Goal: Task Accomplishment & Management: Manage account settings

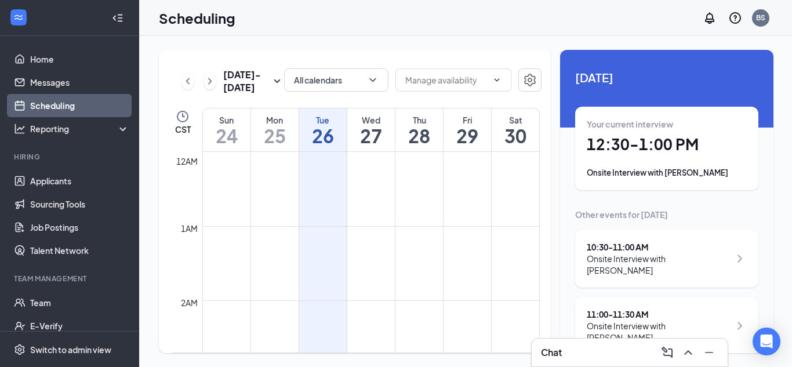
scroll to position [570, 0]
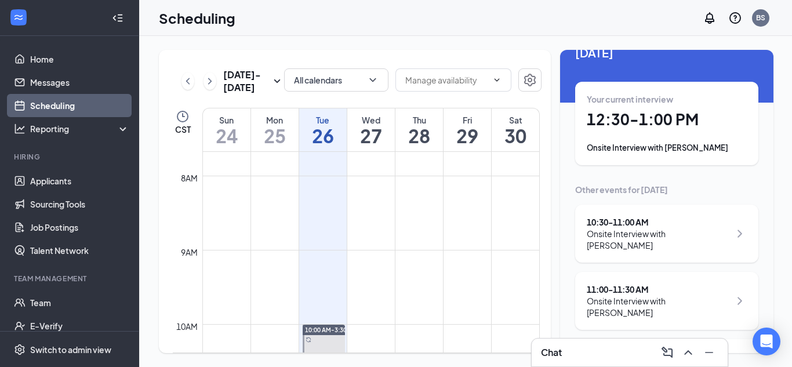
scroll to position [0, 0]
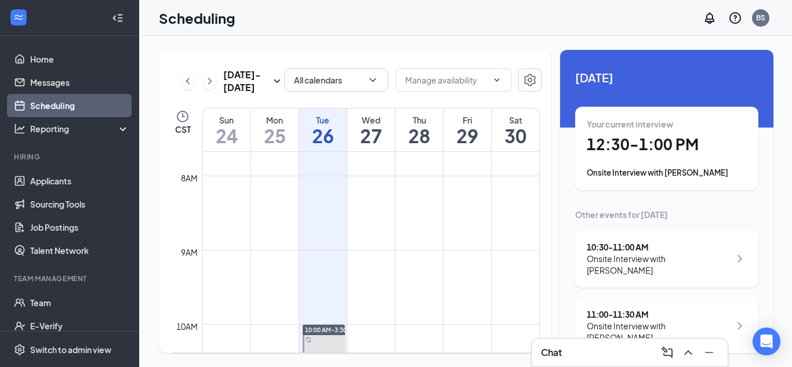
click at [685, 158] on div "Your current interview 12:30 - 1:00 PM Onsite Interview with Daniel Reshkin" at bounding box center [667, 148] width 160 height 60
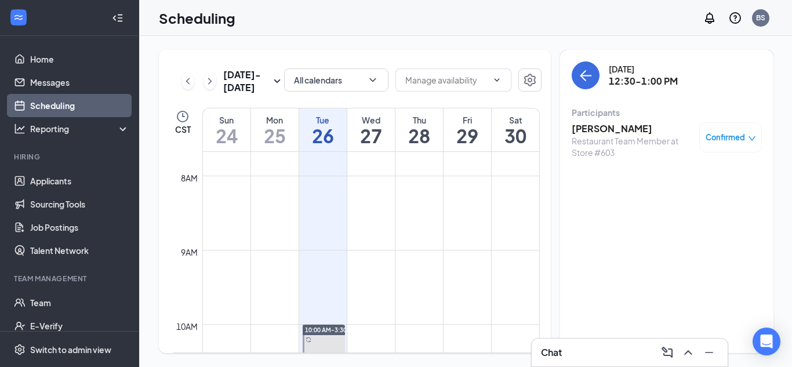
click at [598, 128] on h3 "Daniel Reshkin" at bounding box center [632, 128] width 122 height 13
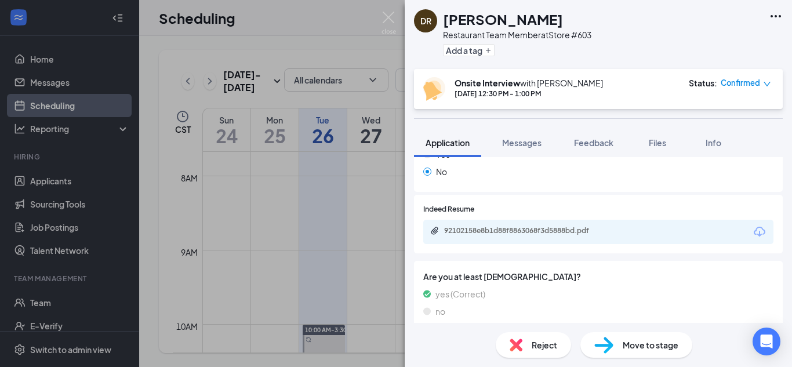
scroll to position [377, 0]
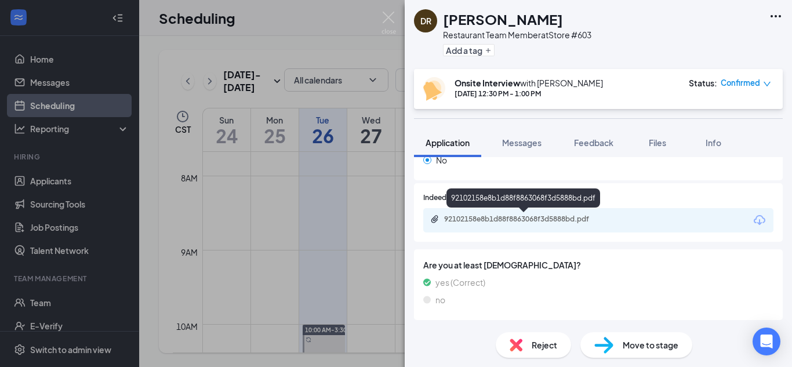
click at [499, 219] on div "92102158e8b1d88f8863068f3d5888bd.pdf" at bounding box center [525, 218] width 162 height 9
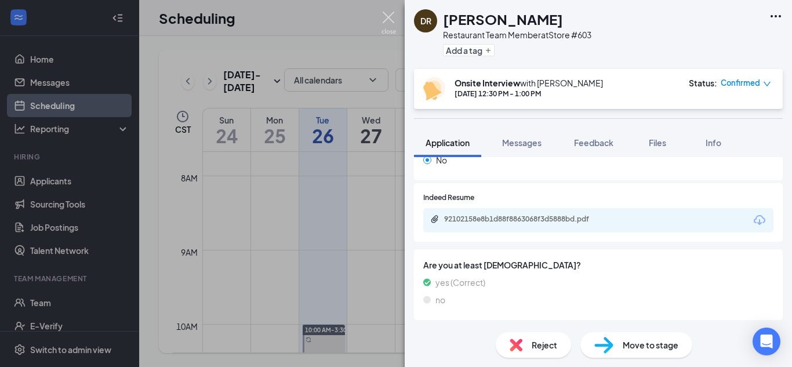
click at [391, 17] on img at bounding box center [388, 23] width 14 height 23
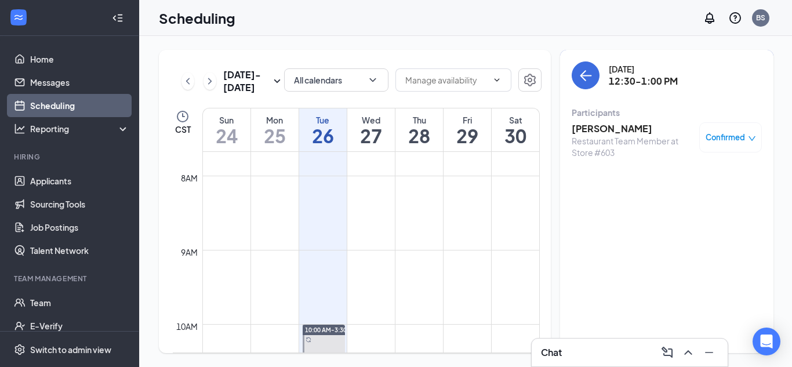
click at [600, 129] on h3 "Daniel Reshkin" at bounding box center [632, 128] width 122 height 13
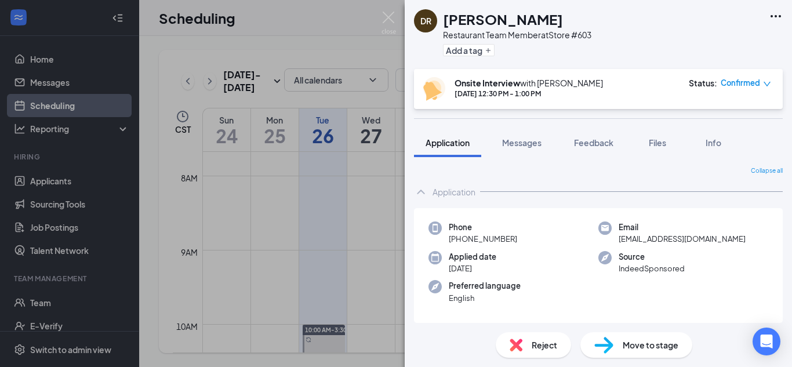
click at [623, 341] on span "Move to stage" at bounding box center [651, 344] width 56 height 13
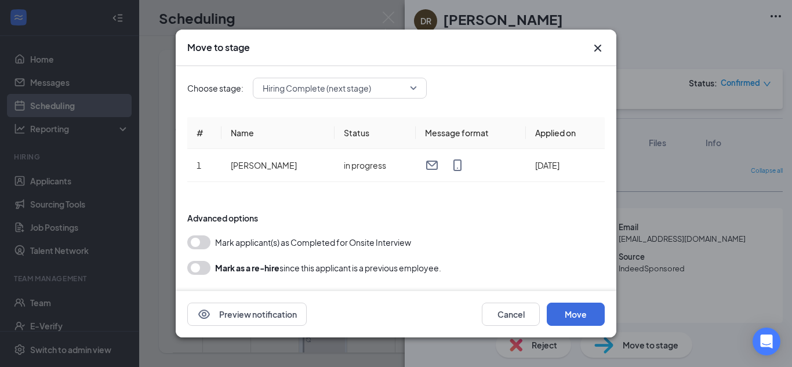
click at [206, 241] on button "button" at bounding box center [198, 242] width 23 height 14
click at [555, 311] on button "Move" at bounding box center [576, 314] width 58 height 23
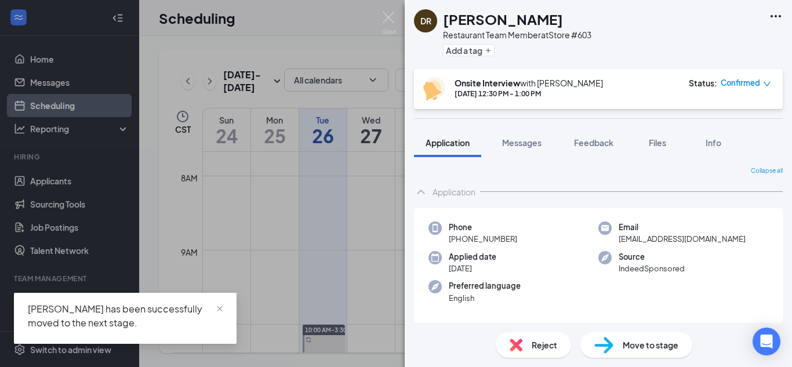
click at [52, 194] on div "DR Daniel Reshkin Restaurant Team Member at Store #603 Add a tag Onsite Intervi…" at bounding box center [396, 183] width 792 height 367
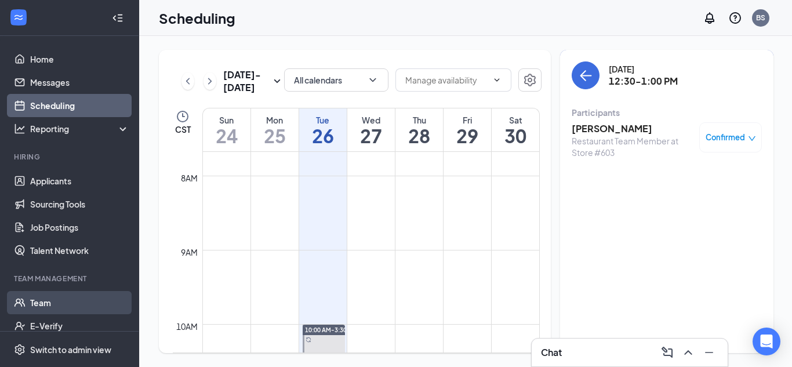
click at [90, 310] on link "Team" at bounding box center [79, 302] width 99 height 23
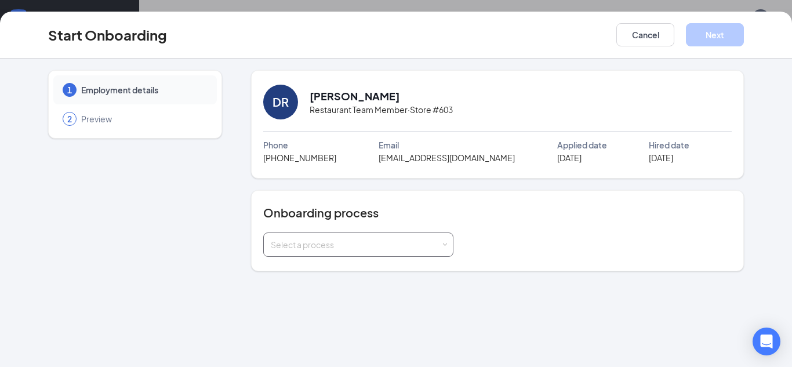
click at [334, 242] on div "Select a process" at bounding box center [356, 245] width 170 height 12
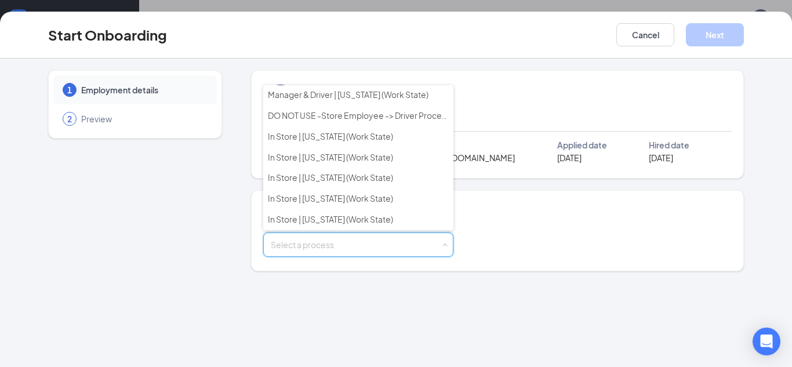
scroll to position [416, 0]
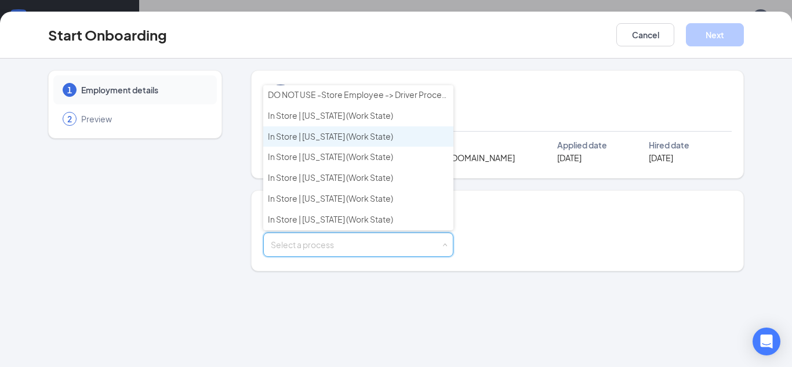
click at [315, 138] on span "In Store | Indiana (Work State)" at bounding box center [330, 136] width 125 height 10
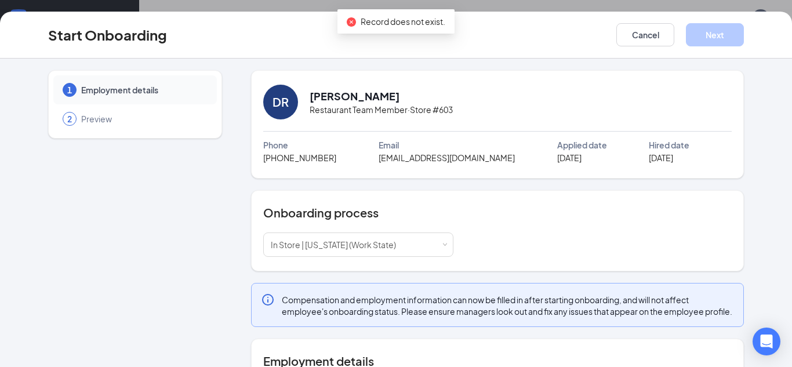
click at [641, 261] on div "Onboarding process Select a process In Store | Indiana (Work State)" at bounding box center [497, 230] width 493 height 81
click at [608, 238] on div "Select a process In Store | Indiana (Work State)" at bounding box center [497, 244] width 468 height 24
click at [580, 203] on div "Onboarding process Select a process In Store | Indiana (Work State)" at bounding box center [497, 230] width 493 height 81
click at [245, 206] on div "1 Employment details 2 Preview DR Daniel Reshkin Restaurant Team Member · Store…" at bounding box center [396, 313] width 696 height 487
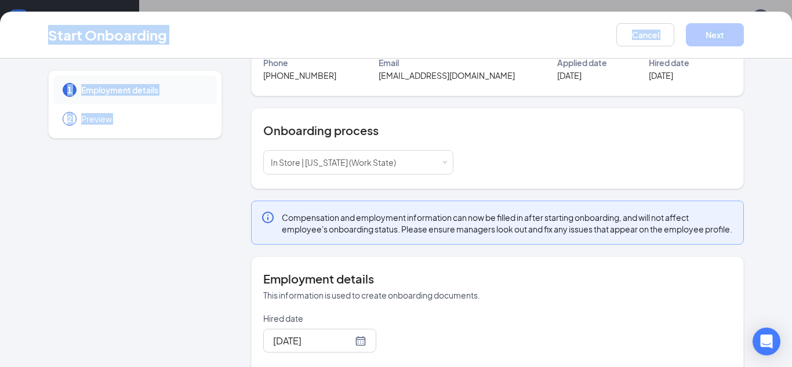
scroll to position [214, 0]
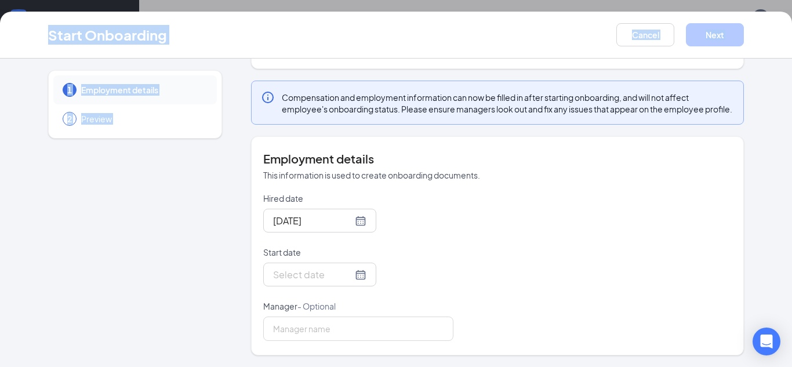
drag, startPoint x: 245, startPoint y: 89, endPoint x: 538, endPoint y: 250, distance: 334.4
click at [538, 250] on div "1 Employment details 2 Preview DR Daniel Reshkin Restaurant Team Member · Store…" at bounding box center [396, 111] width 696 height 487
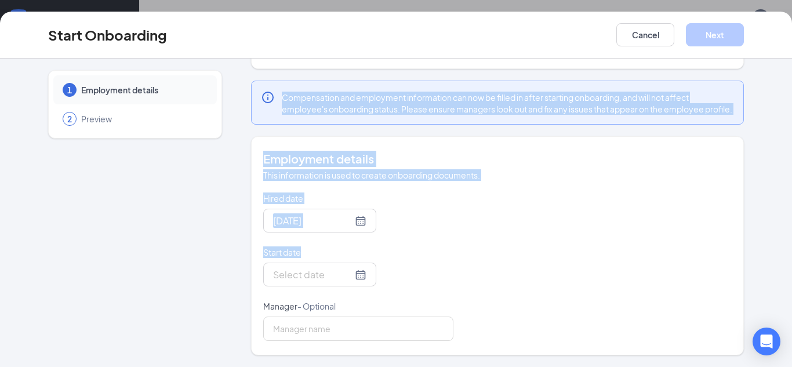
click at [508, 256] on div "Hired date Aug 26, 2025 Start date Manager - Optional" at bounding box center [497, 266] width 468 height 148
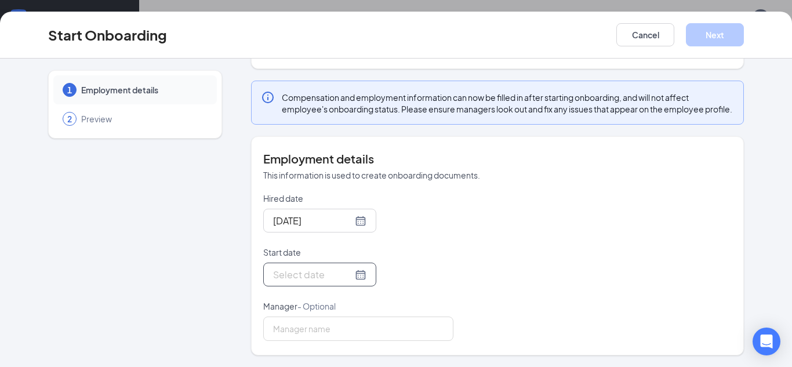
click at [358, 280] on div at bounding box center [319, 274] width 93 height 14
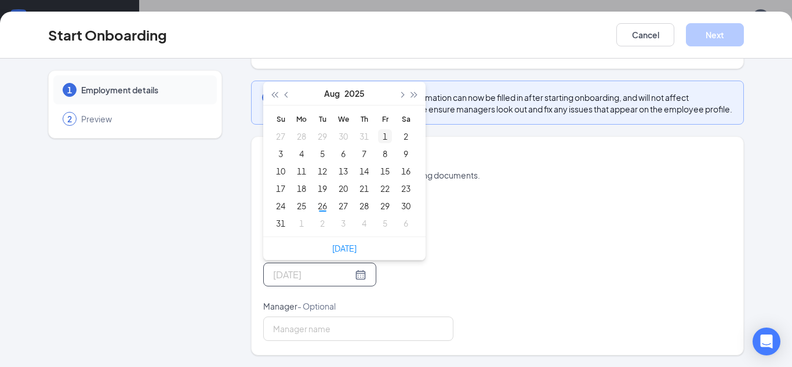
type input "Aug 1, 2025"
click at [403, 96] on button "button" at bounding box center [401, 93] width 13 height 23
type input "Sep 3, 2025"
click at [341, 137] on div "3" at bounding box center [343, 136] width 14 height 14
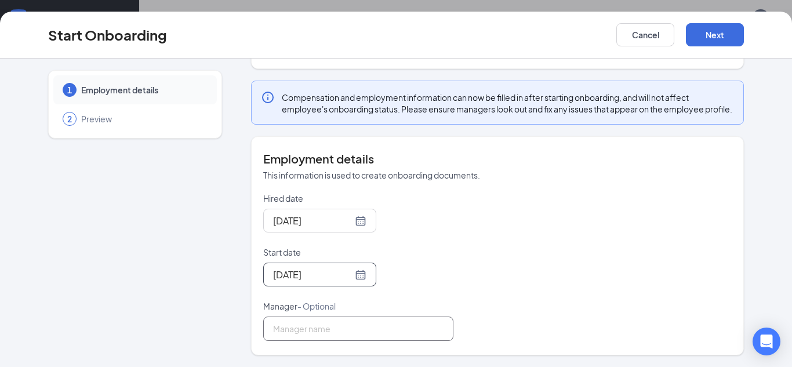
click at [439, 326] on input "Manager - Optional" at bounding box center [358, 328] width 190 height 24
type input "Brandon Serafini"
click at [716, 41] on button "Next" at bounding box center [715, 34] width 58 height 23
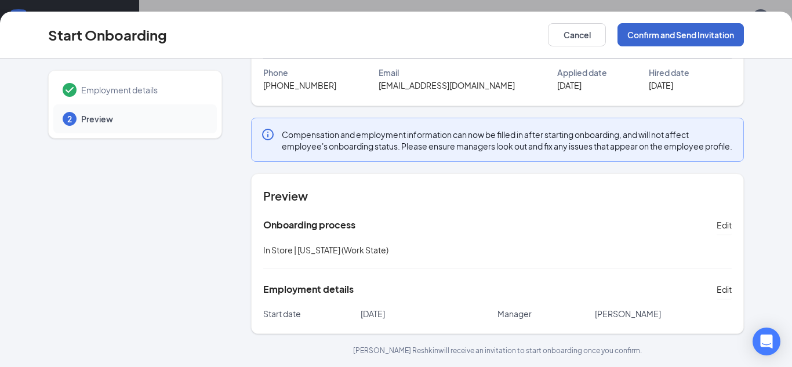
scroll to position [84, 0]
click at [648, 30] on button "Confirm and Send Invitation" at bounding box center [680, 34] width 126 height 23
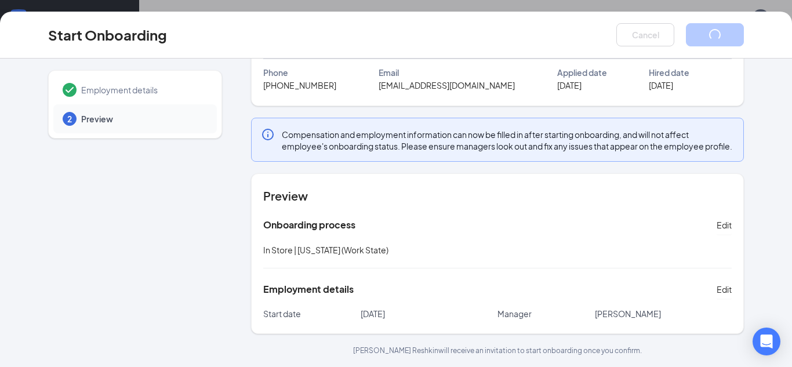
scroll to position [0, 0]
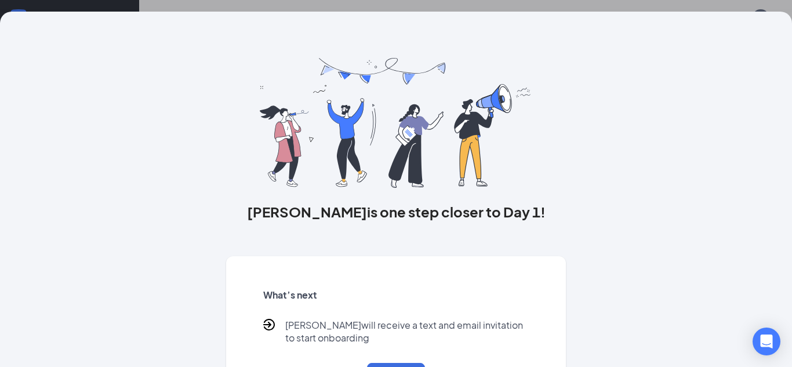
click at [661, 126] on div "Daniel is one step closer to Day 1! What’s next Daniel will receive a text and …" at bounding box center [396, 216] width 742 height 409
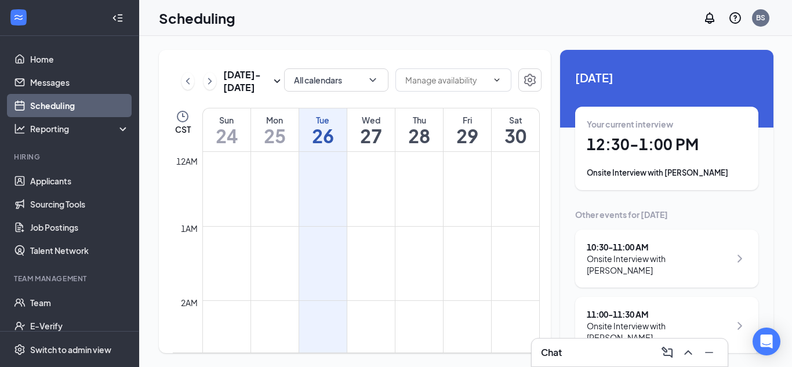
scroll to position [570, 0]
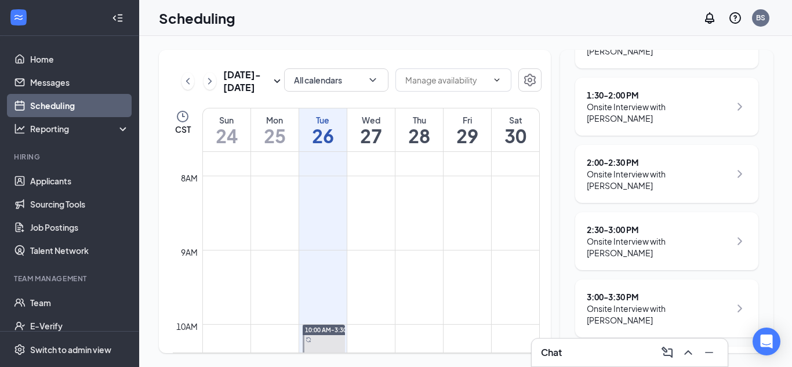
scroll to position [287, 0]
click at [31, 190] on link "Applicants" at bounding box center [79, 180] width 99 height 23
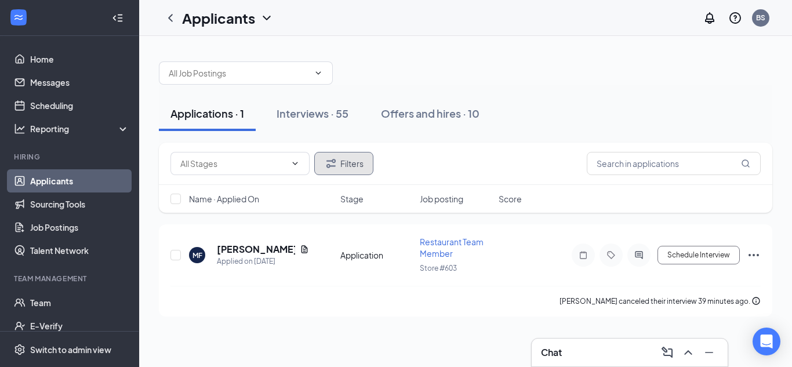
click at [330, 166] on icon "Filter" at bounding box center [330, 163] width 9 height 9
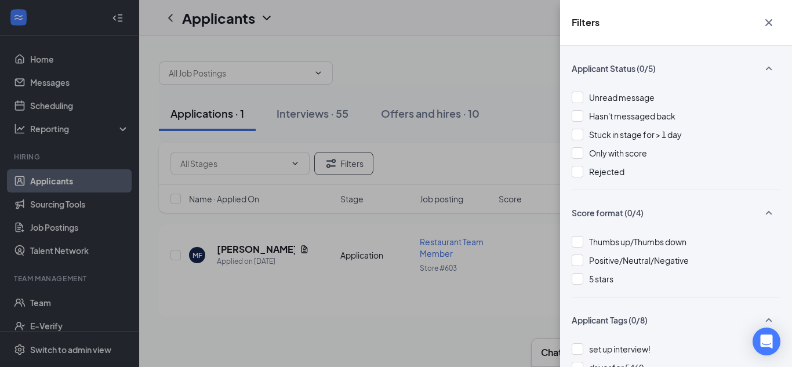
click at [293, 114] on div "Filters Applicant Status (0/5) Unread message Hasn't messaged back Stuck in sta…" at bounding box center [396, 183] width 792 height 367
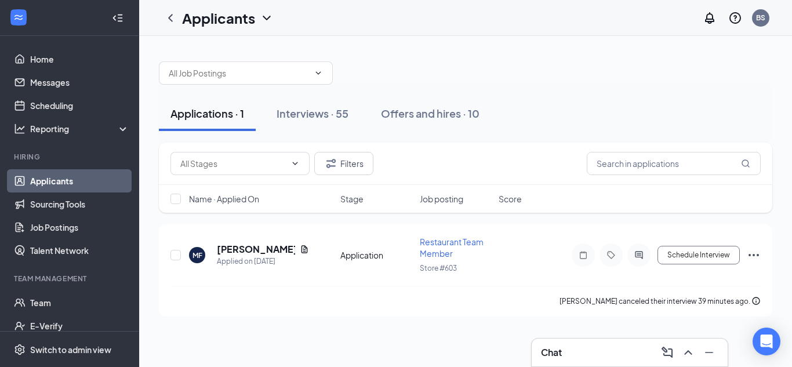
click at [293, 114] on div "Interviews · 55" at bounding box center [312, 113] width 72 height 14
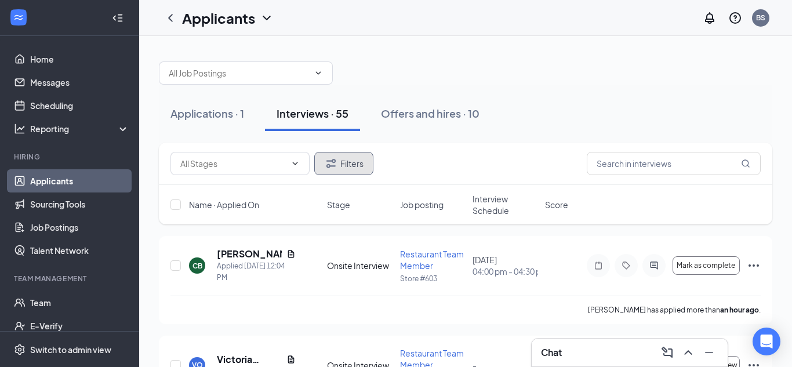
click at [341, 172] on button "Filters" at bounding box center [343, 163] width 59 height 23
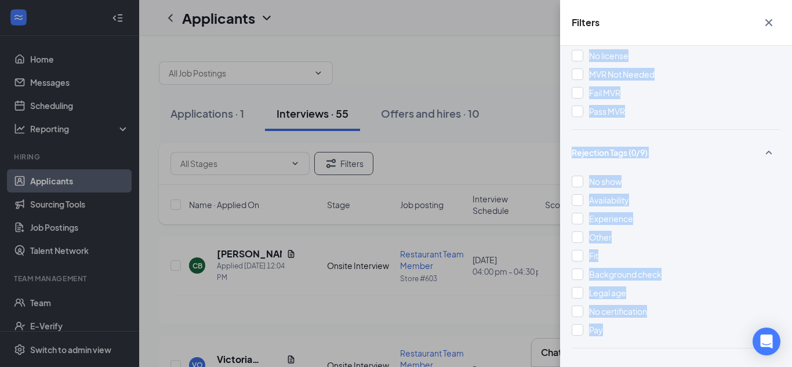
scroll to position [522, 0]
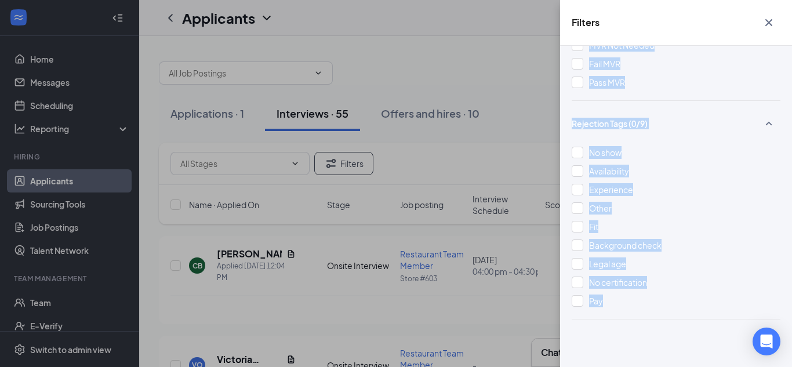
drag, startPoint x: 749, startPoint y: 183, endPoint x: 698, endPoint y: 361, distance: 184.6
click at [698, 361] on div "Applicant Status (0/5) Unread message Hasn't messaged back Stuck in stage for >…" at bounding box center [676, 206] width 232 height 321
click at [447, 146] on div "Filters Applicant Status (0/5) Unread message Hasn't messaged back Stuck in sta…" at bounding box center [396, 183] width 792 height 367
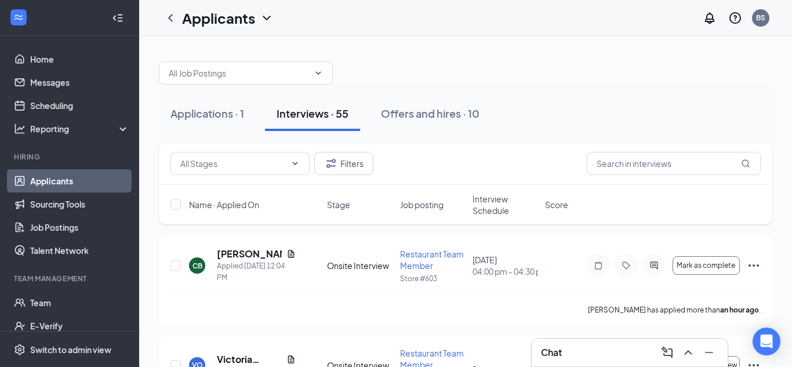
click at [429, 207] on span "Job posting" at bounding box center [421, 205] width 43 height 12
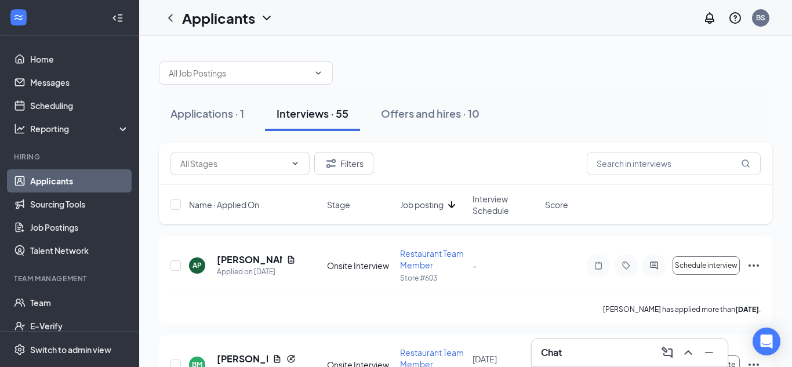
click at [429, 207] on span "Job posting" at bounding box center [421, 205] width 43 height 12
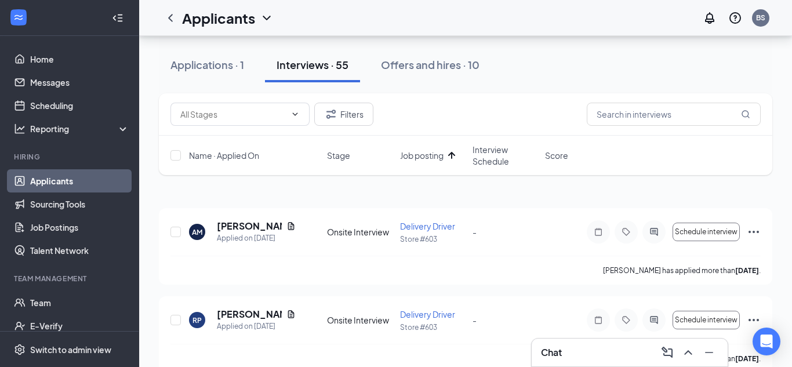
scroll to position [0, 0]
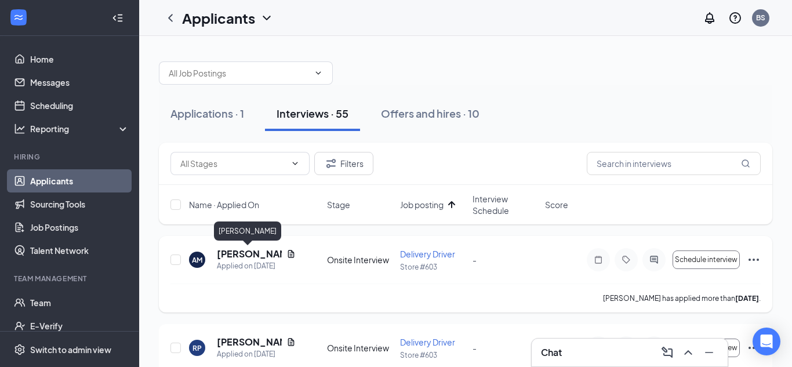
click at [241, 253] on h5 "[PERSON_NAME]" at bounding box center [249, 253] width 65 height 13
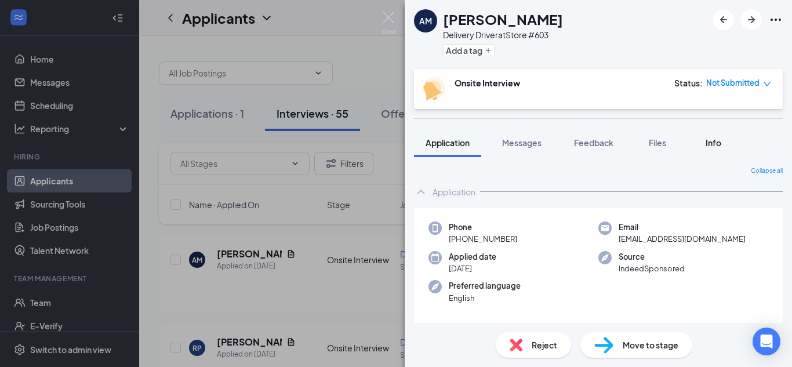
click at [703, 142] on div "Info" at bounding box center [712, 143] width 23 height 12
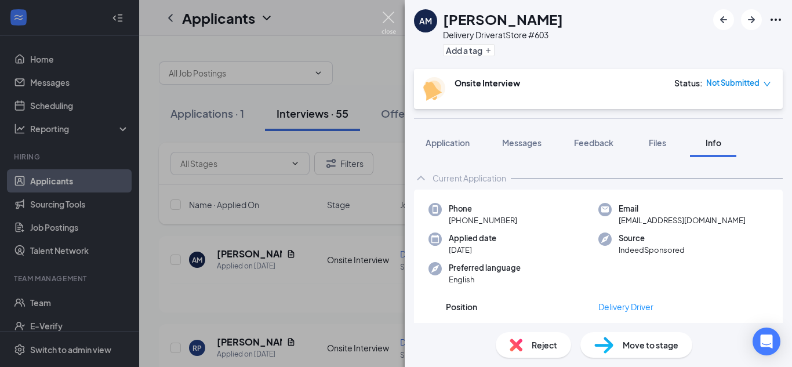
click at [384, 13] on img at bounding box center [388, 23] width 14 height 23
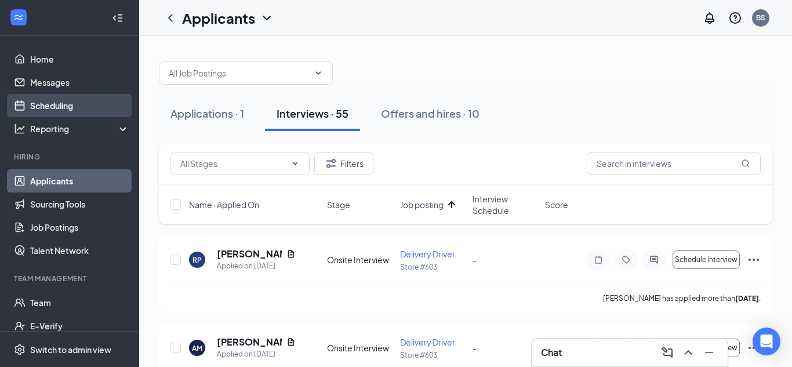
click at [65, 110] on link "Scheduling" at bounding box center [79, 105] width 99 height 23
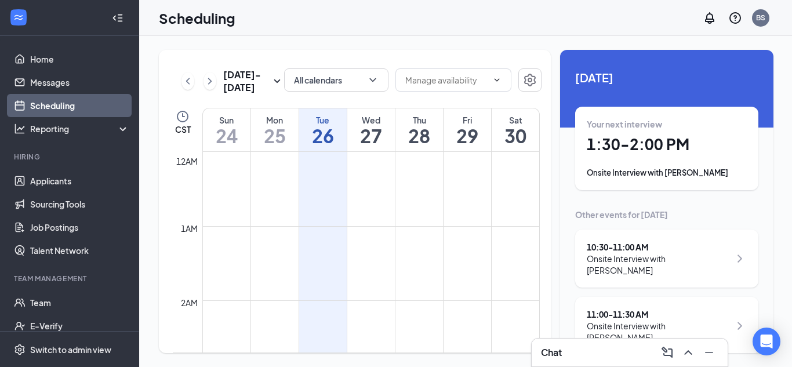
scroll to position [570, 0]
click at [697, 201] on div "[DATE] Your next interview 1:30 - 2:00 PM Onsite Interview with [PERSON_NAME] O…" at bounding box center [666, 346] width 213 height 592
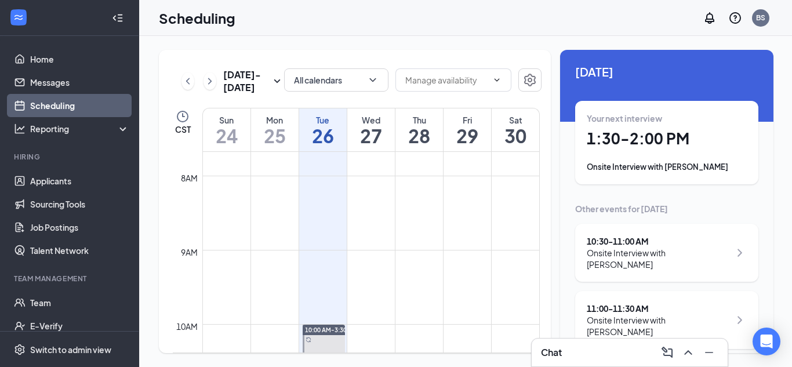
scroll to position [0, 0]
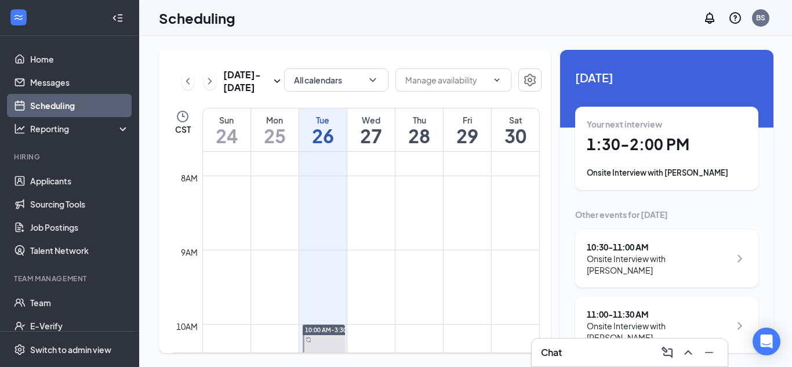
click at [406, 50] on div "[DATE] - [DATE] All calendars CST Sun 24 Mon 25 Tue 26 Wed 27 Thu 28 Fri 29 Sat…" at bounding box center [355, 201] width 392 height 303
click at [689, 350] on icon "ChevronUp" at bounding box center [688, 352] width 14 height 14
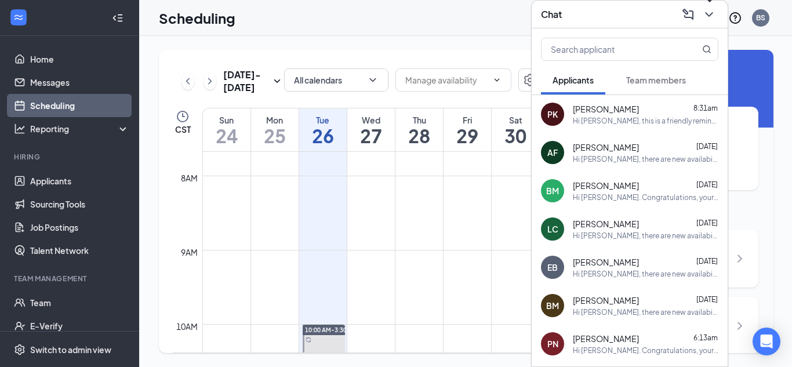
click at [708, 12] on icon "ChevronDown" at bounding box center [709, 15] width 14 height 14
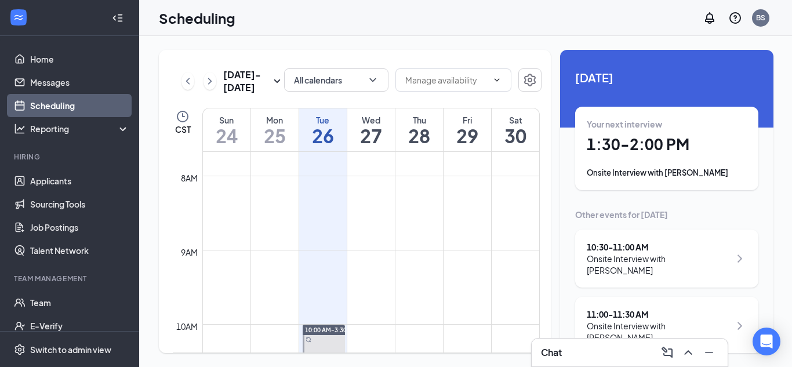
click at [727, 92] on div "[DATE] Your next interview 1:30 - 2:00 PM Onsite Interview with [PERSON_NAME] O…" at bounding box center [666, 346] width 213 height 592
click at [103, 191] on link "Applicants" at bounding box center [79, 180] width 99 height 23
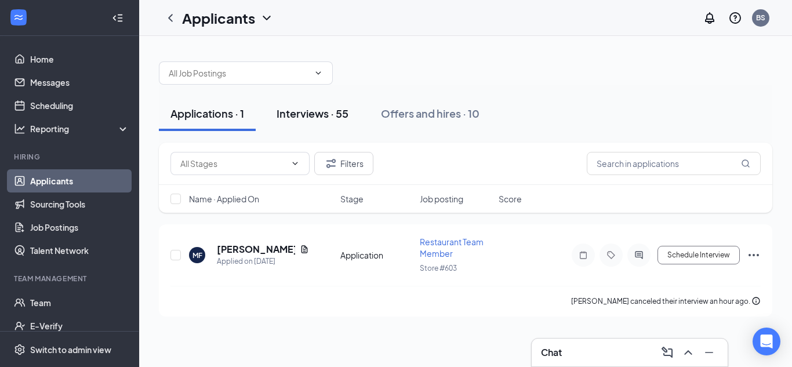
click at [325, 116] on div "Interviews · 55" at bounding box center [312, 113] width 72 height 14
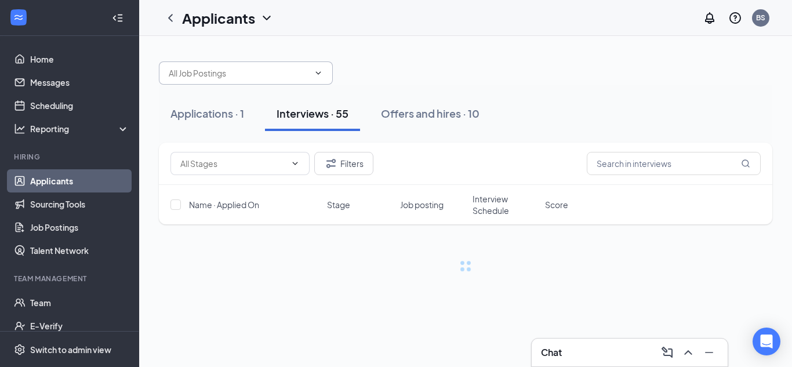
click at [275, 74] on input "text" at bounding box center [239, 73] width 140 height 13
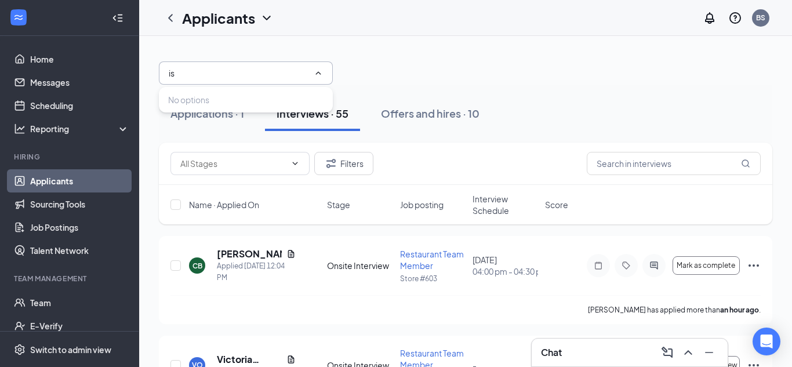
type input "i"
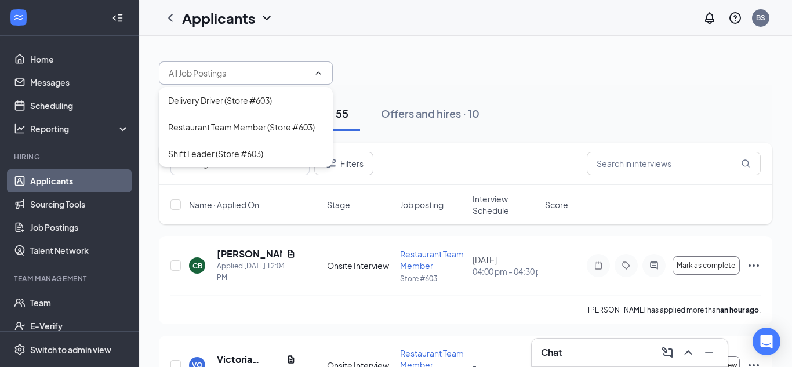
click at [474, 71] on div at bounding box center [465, 67] width 613 height 35
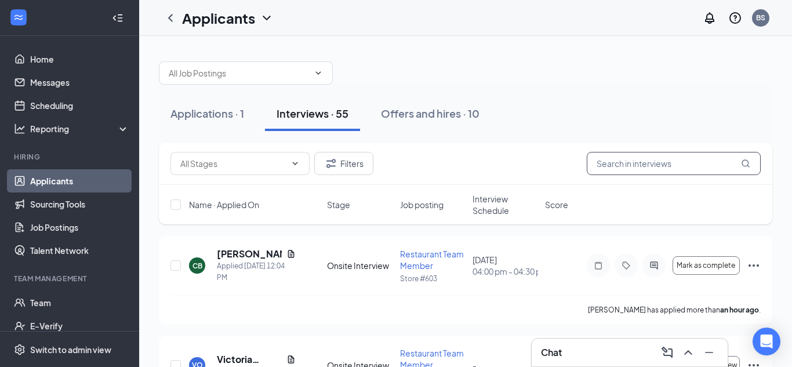
click at [662, 156] on input "text" at bounding box center [674, 163] width 174 height 23
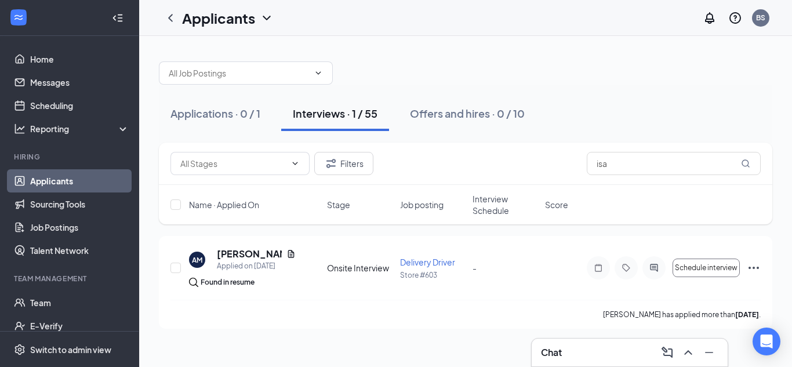
click at [636, 216] on div "Name · Applied On Stage Job posting Interview Schedule Score" at bounding box center [465, 204] width 613 height 39
click at [683, 174] on input "isa" at bounding box center [674, 163] width 174 height 23
type input "i"
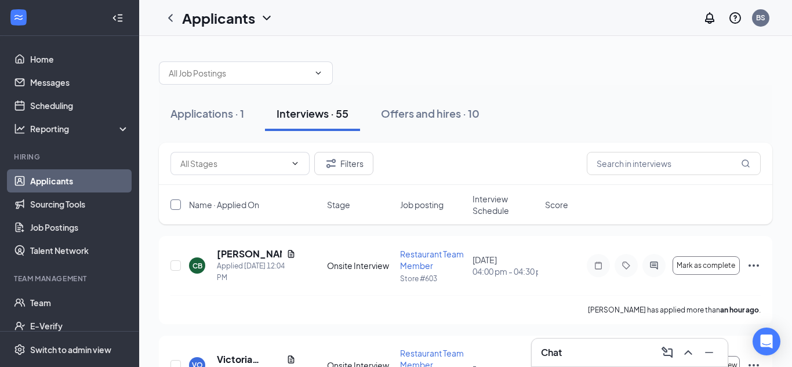
click at [177, 205] on input "checkbox" at bounding box center [175, 204] width 10 height 10
checkbox input "true"
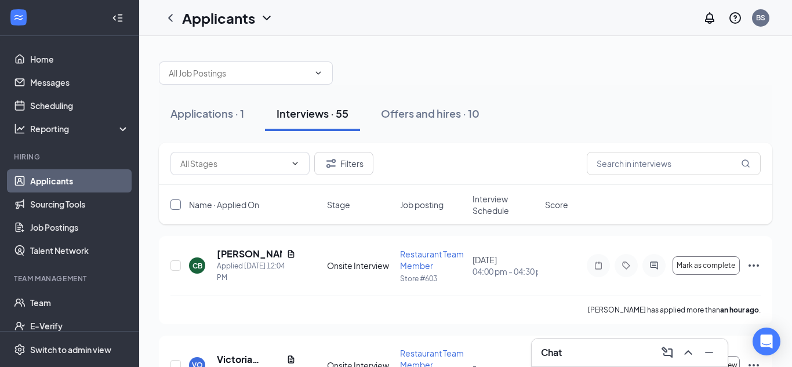
checkbox input "true"
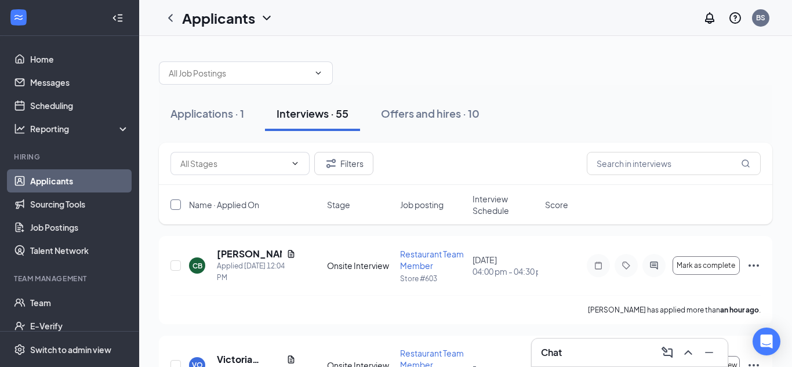
checkbox input "true"
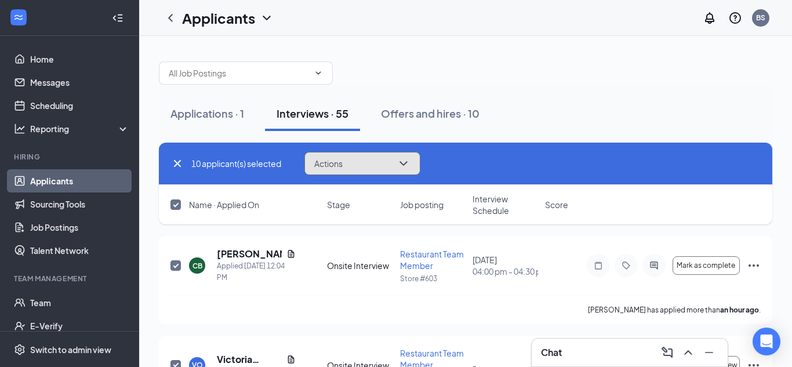
click at [343, 165] on span "Actions" at bounding box center [328, 163] width 28 height 8
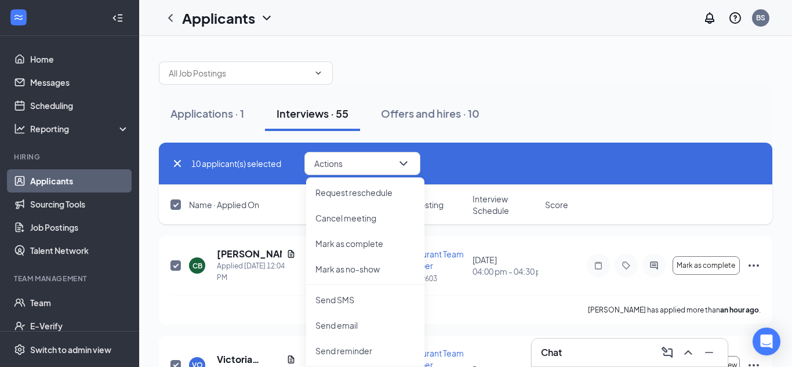
click at [568, 85] on div "Applications · 1 Interviews · 55 Offers and hires · 10" at bounding box center [465, 114] width 613 height 58
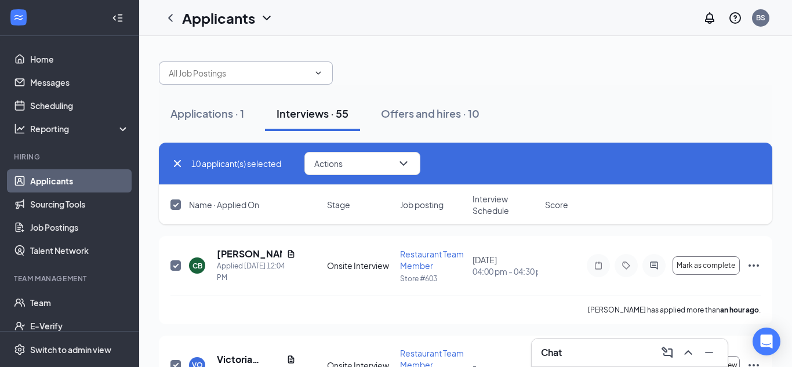
click at [235, 71] on input "text" at bounding box center [239, 73] width 140 height 13
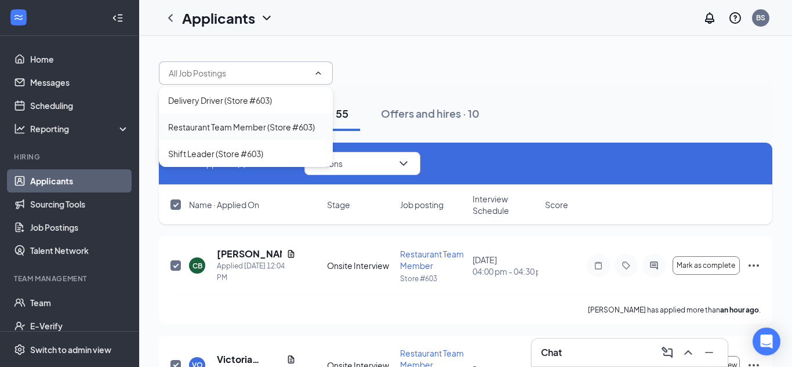
click at [225, 122] on div "Restaurant Team Member (Store #603)" at bounding box center [241, 127] width 147 height 13
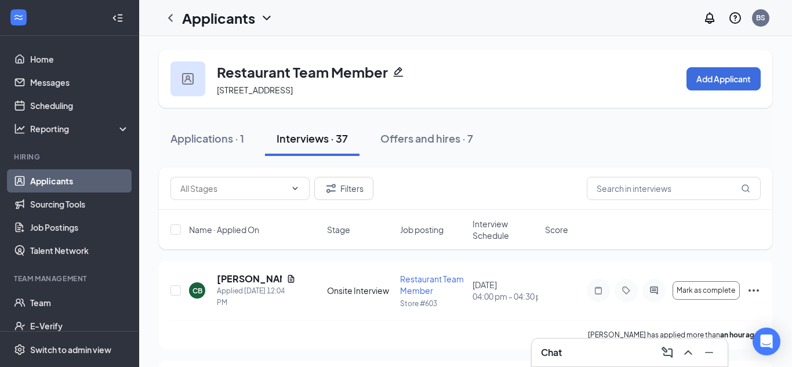
click at [532, 181] on div "Filters" at bounding box center [465, 188] width 590 height 23
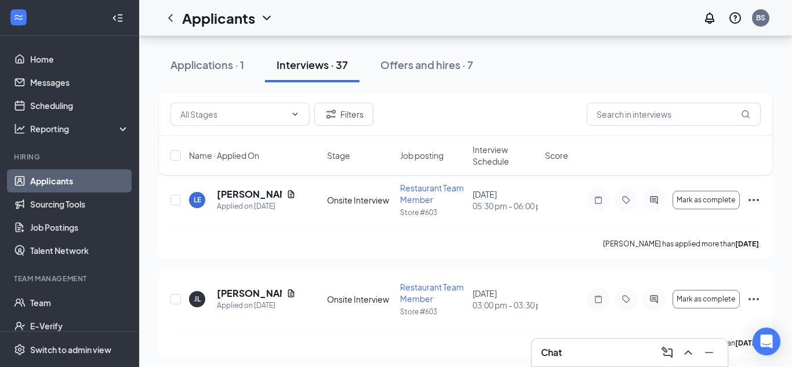
scroll to position [3563, 0]
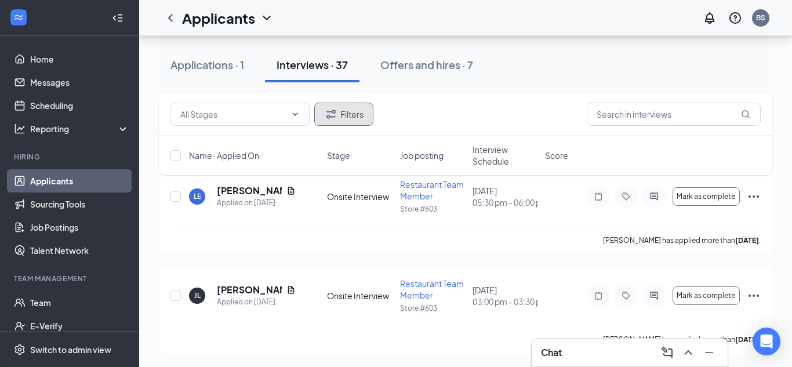
click at [321, 109] on button "Filters" at bounding box center [343, 114] width 59 height 23
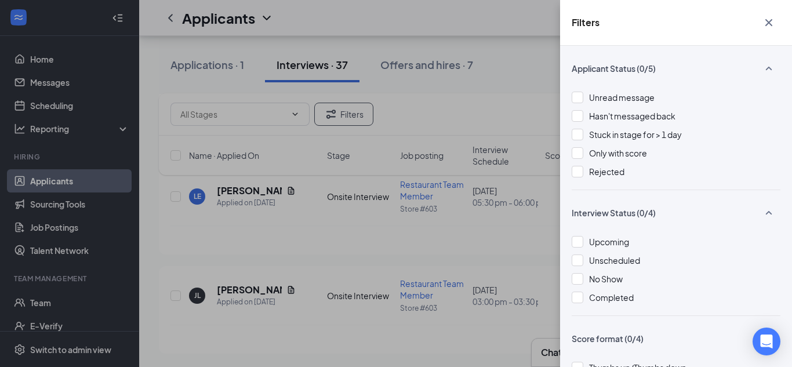
click at [415, 96] on div "Filters Applicant Status (0/5) Unread message Hasn't messaged back Stuck in sta…" at bounding box center [396, 183] width 792 height 367
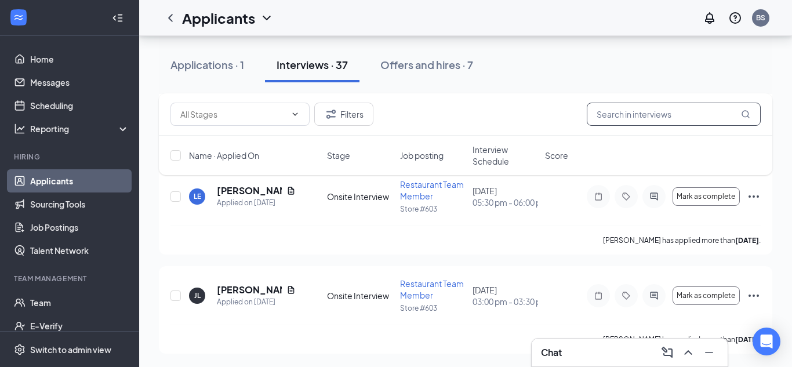
click at [613, 108] on input "text" at bounding box center [674, 114] width 174 height 23
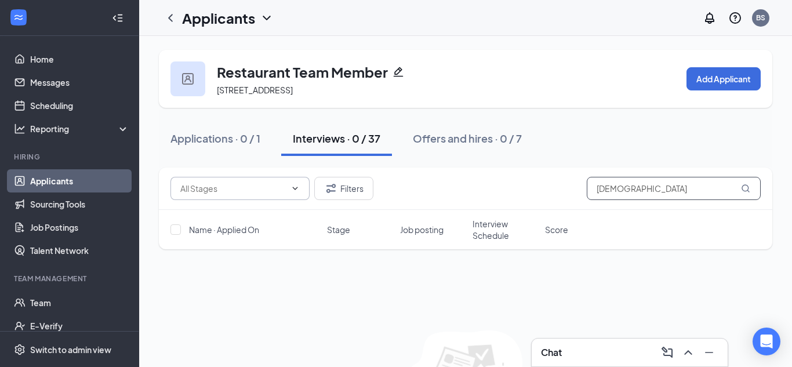
type input "[DEMOGRAPHIC_DATA]"
click at [234, 190] on input "text" at bounding box center [232, 188] width 105 height 13
click at [589, 140] on div "Applications · 0 / 1 Interviews · 0 / 37 Offers and hires · 0 / 7" at bounding box center [465, 138] width 613 height 35
click at [268, 20] on icon "ChevronDown" at bounding box center [267, 18] width 14 height 14
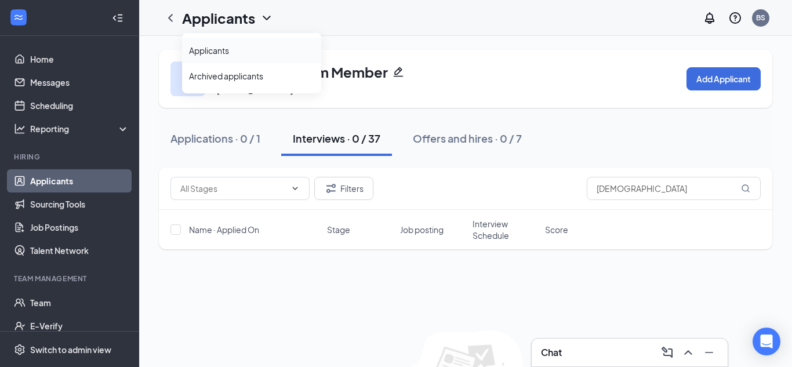
click at [232, 56] on link "Applicants" at bounding box center [251, 51] width 125 height 12
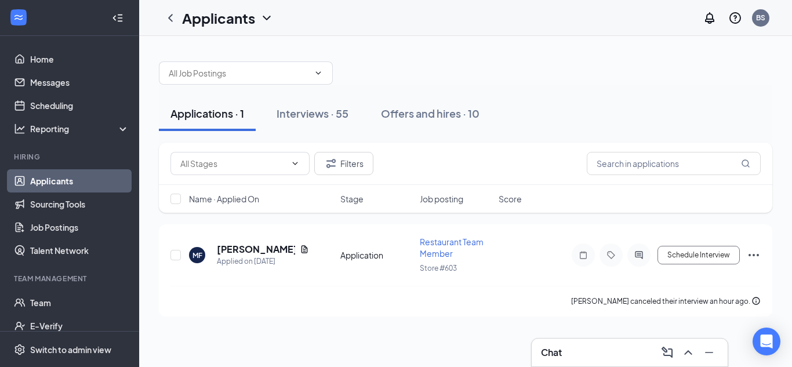
click at [250, 25] on h1 "Applicants" at bounding box center [218, 18] width 73 height 20
click at [245, 71] on link "Archived applicants" at bounding box center [251, 76] width 125 height 12
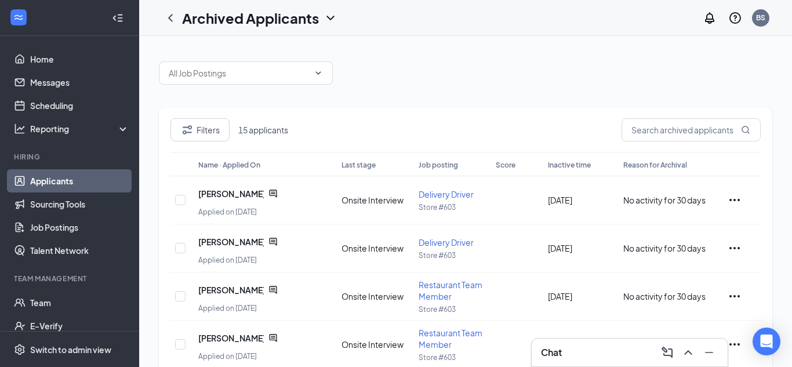
click at [67, 186] on link "Applicants" at bounding box center [79, 180] width 99 height 23
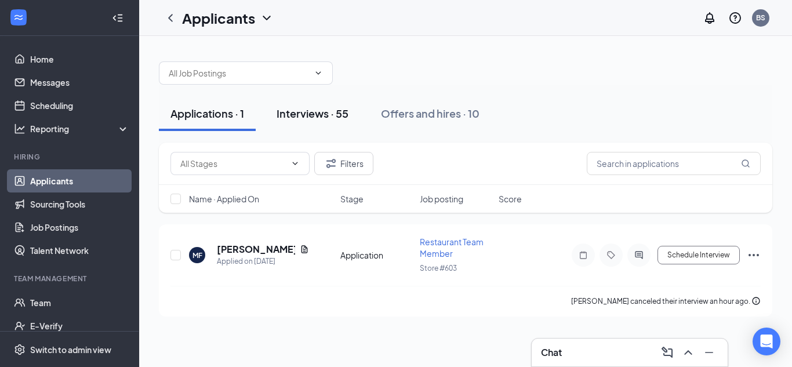
click at [314, 98] on button "Interviews · 55" at bounding box center [312, 113] width 95 height 35
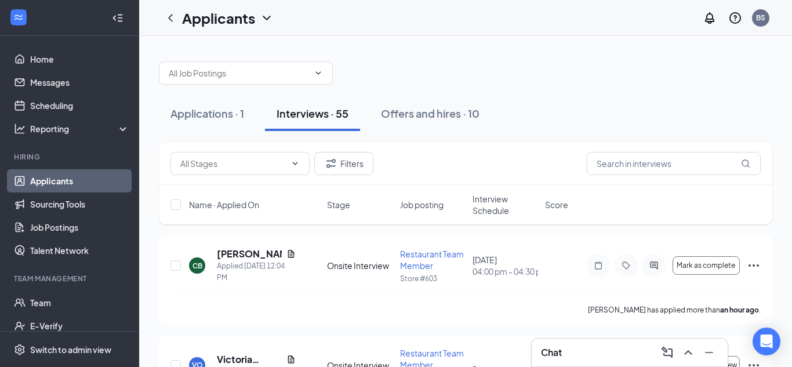
click at [474, 159] on div "Filters" at bounding box center [465, 163] width 590 height 23
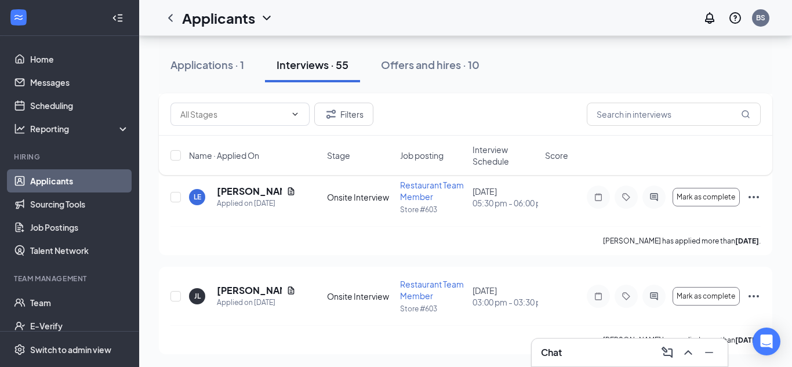
scroll to position [5124, 0]
click at [91, 105] on link "Scheduling" at bounding box center [79, 105] width 99 height 23
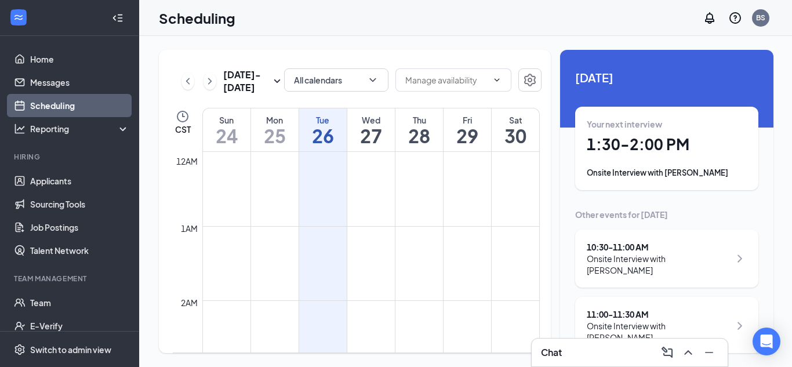
scroll to position [570, 0]
click at [625, 148] on h1 "1:30 - 2:00 PM" at bounding box center [667, 144] width 160 height 20
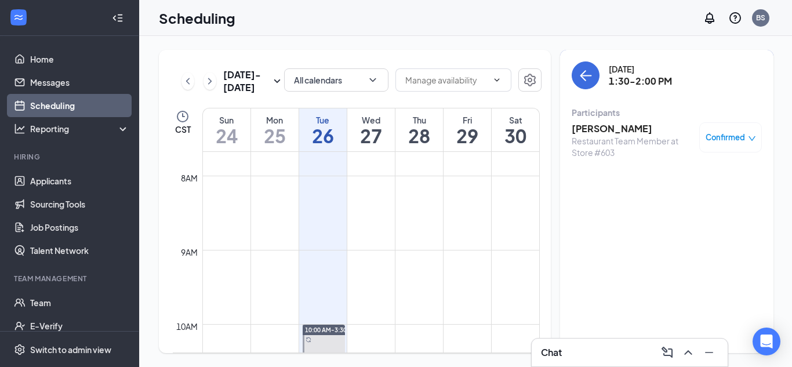
click at [749, 132] on div "Confirmed" at bounding box center [730, 138] width 50 height 12
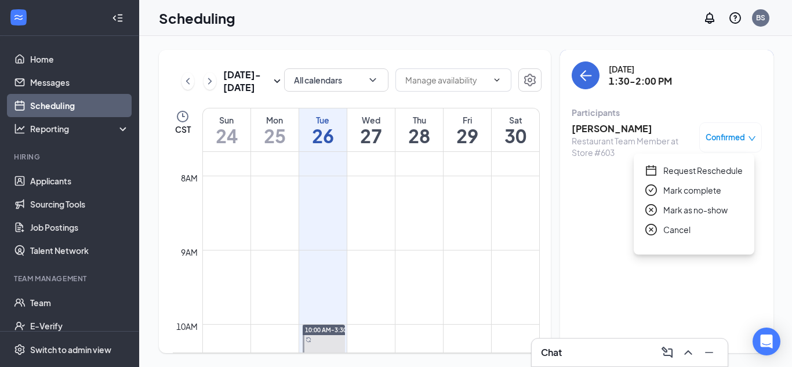
click at [686, 191] on span "Mark complete" at bounding box center [692, 190] width 58 height 13
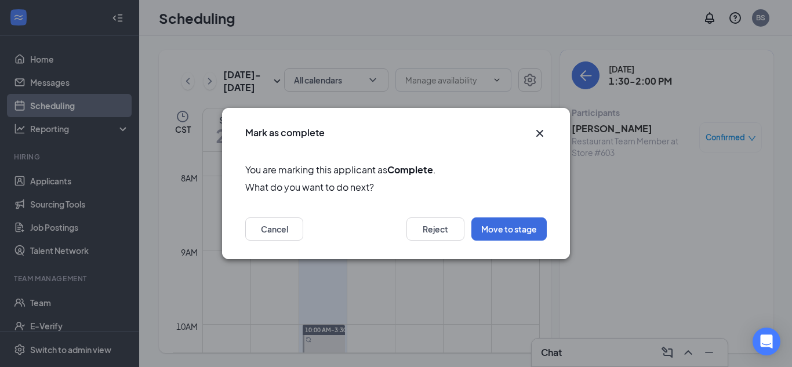
click at [540, 136] on icon "Cross" at bounding box center [540, 133] width 14 height 14
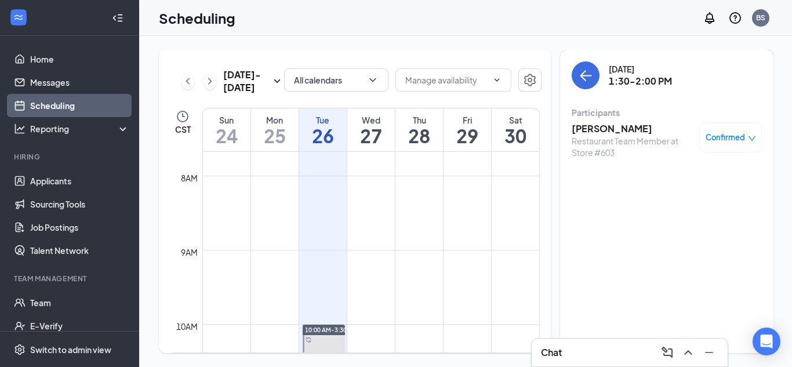
click at [111, 99] on link "Scheduling" at bounding box center [79, 105] width 99 height 23
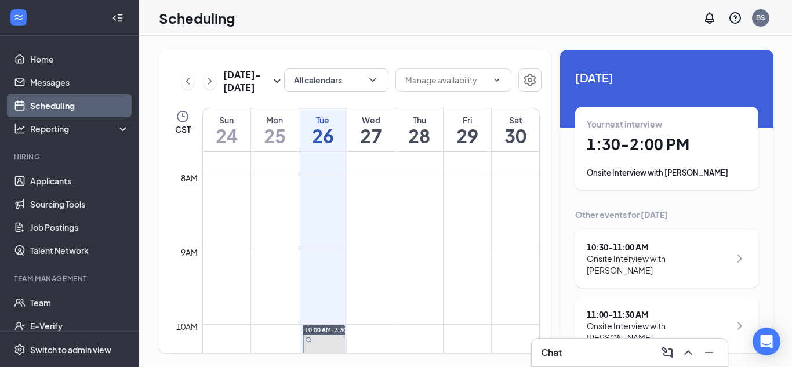
click at [566, 187] on div "[DATE] Your next interview 1:30 - 2:00 PM Onsite Interview with [PERSON_NAME] O…" at bounding box center [666, 346] width 213 height 592
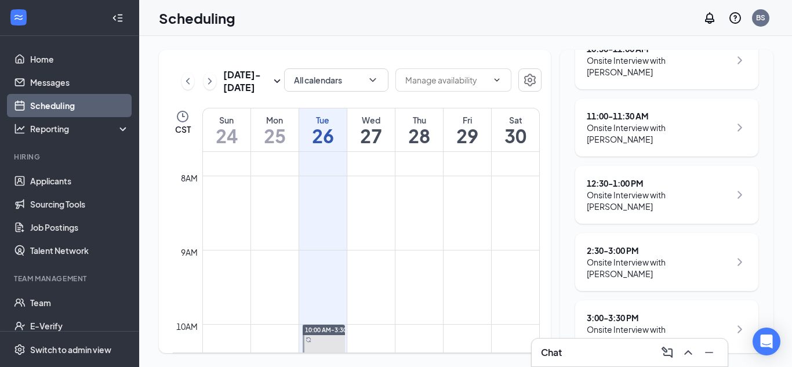
scroll to position [231, 0]
